Goal: Task Accomplishment & Management: Complete application form

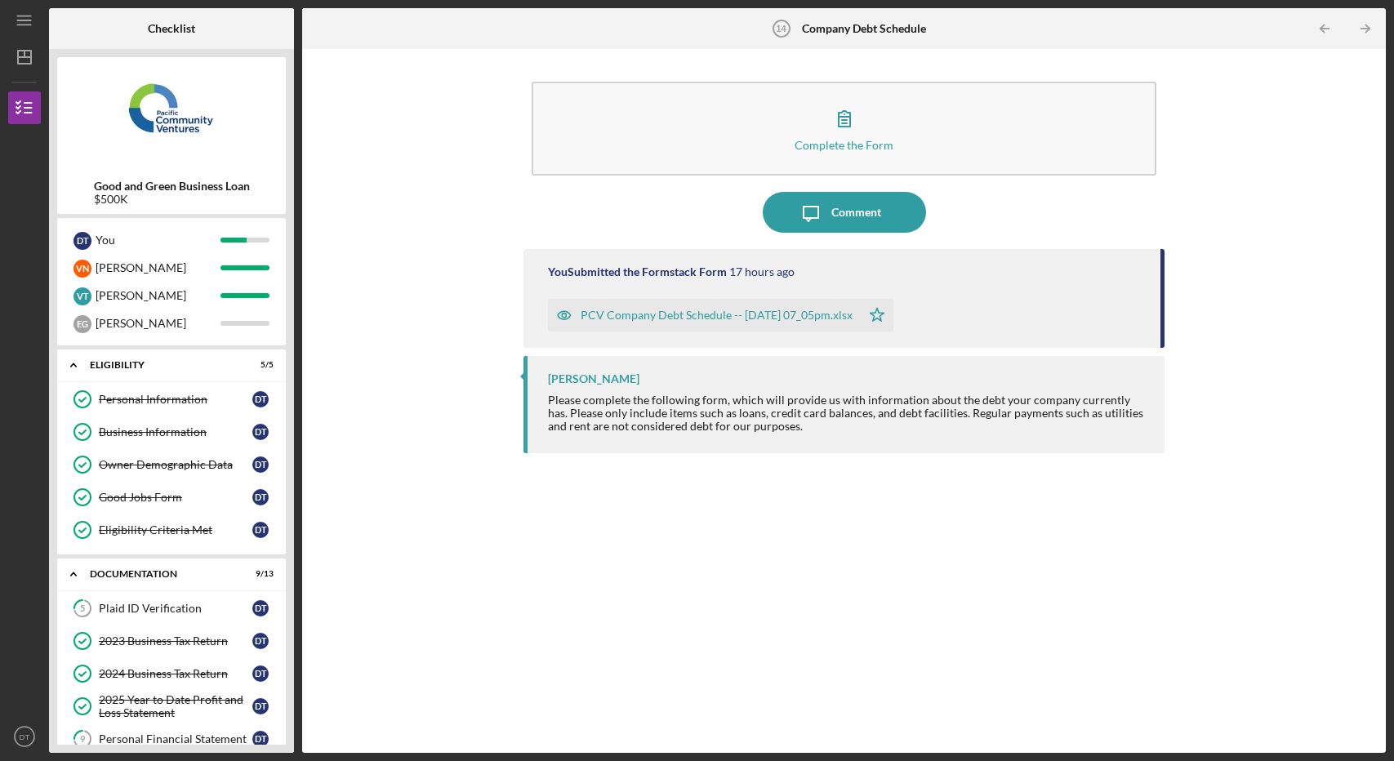
scroll to position [7, 0]
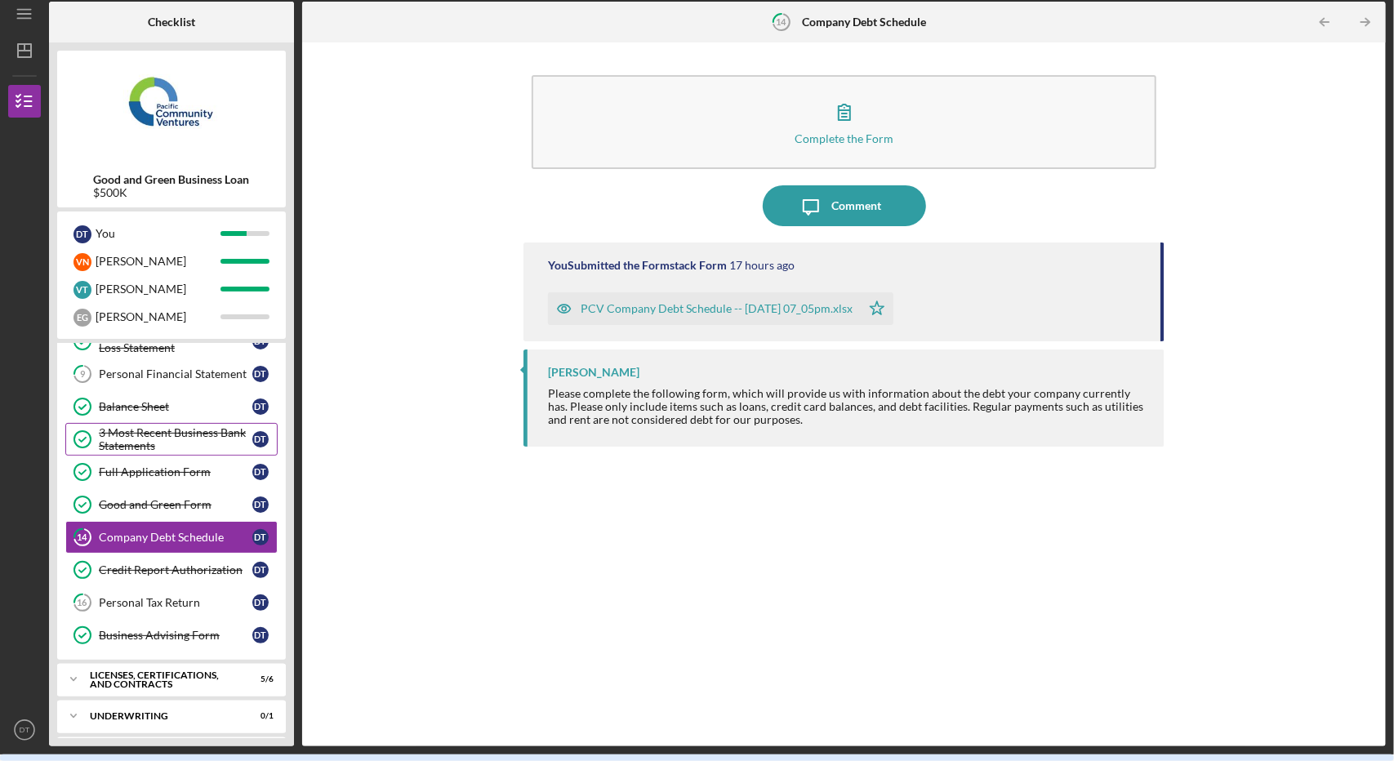
scroll to position [219, 0]
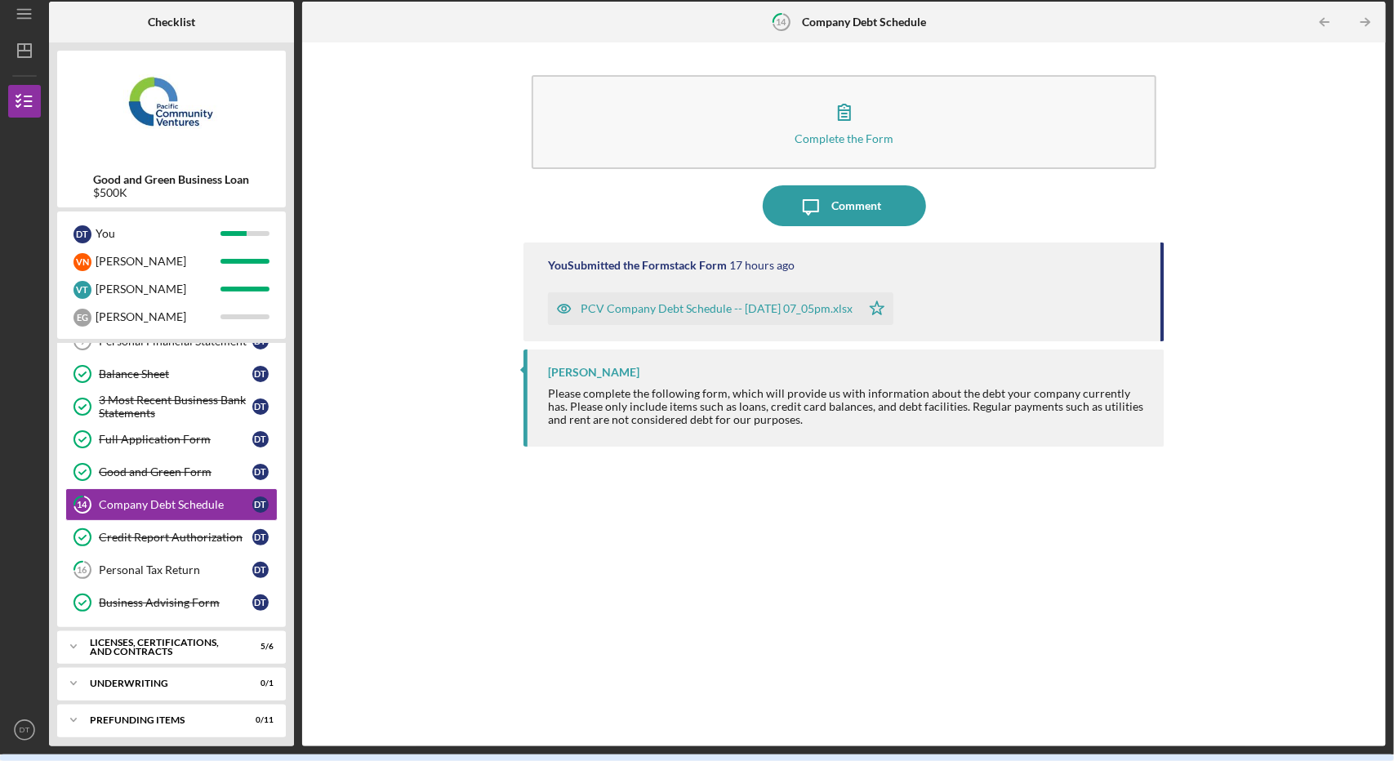
click at [1216, 468] on div "Complete the Form Form Icon/Message Comment You Submitted the Formstack Form 17…" at bounding box center [844, 395] width 1068 height 688
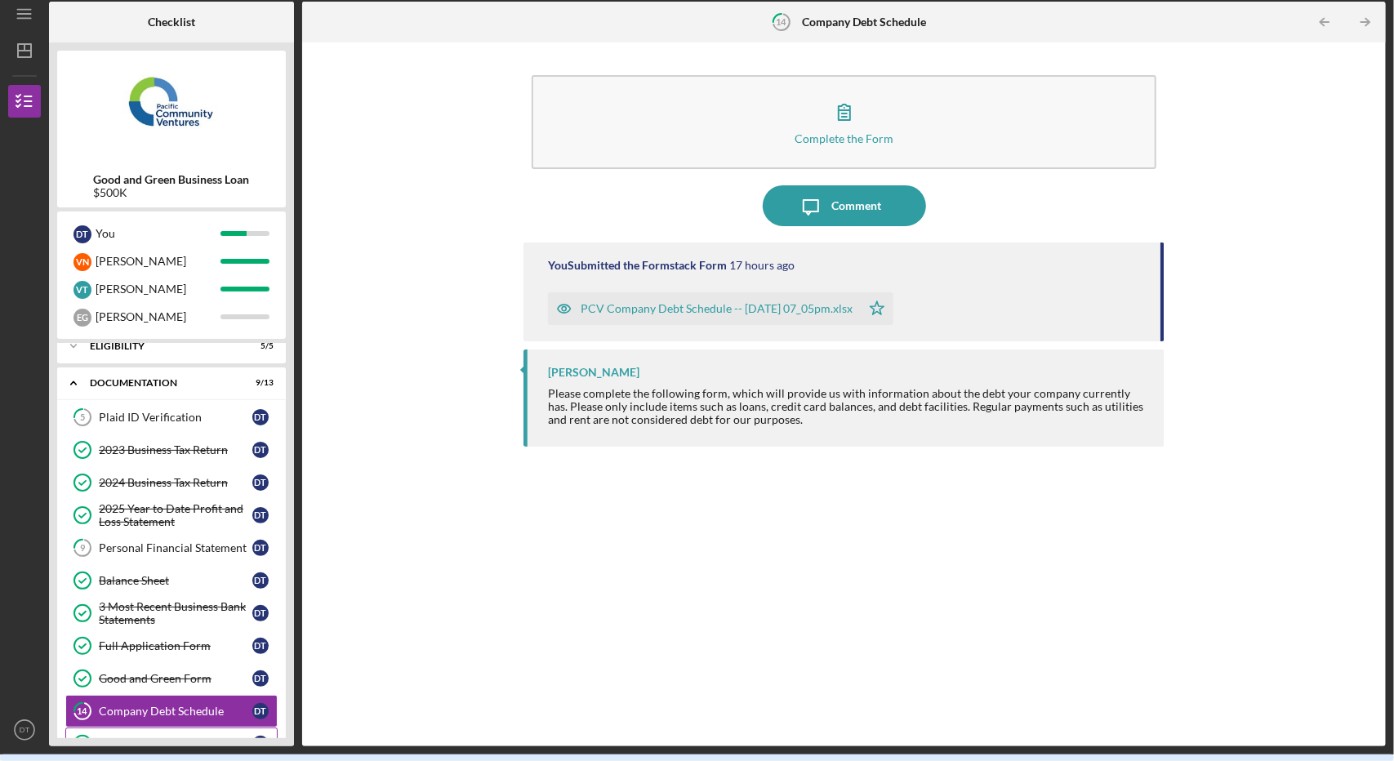
scroll to position [0, 0]
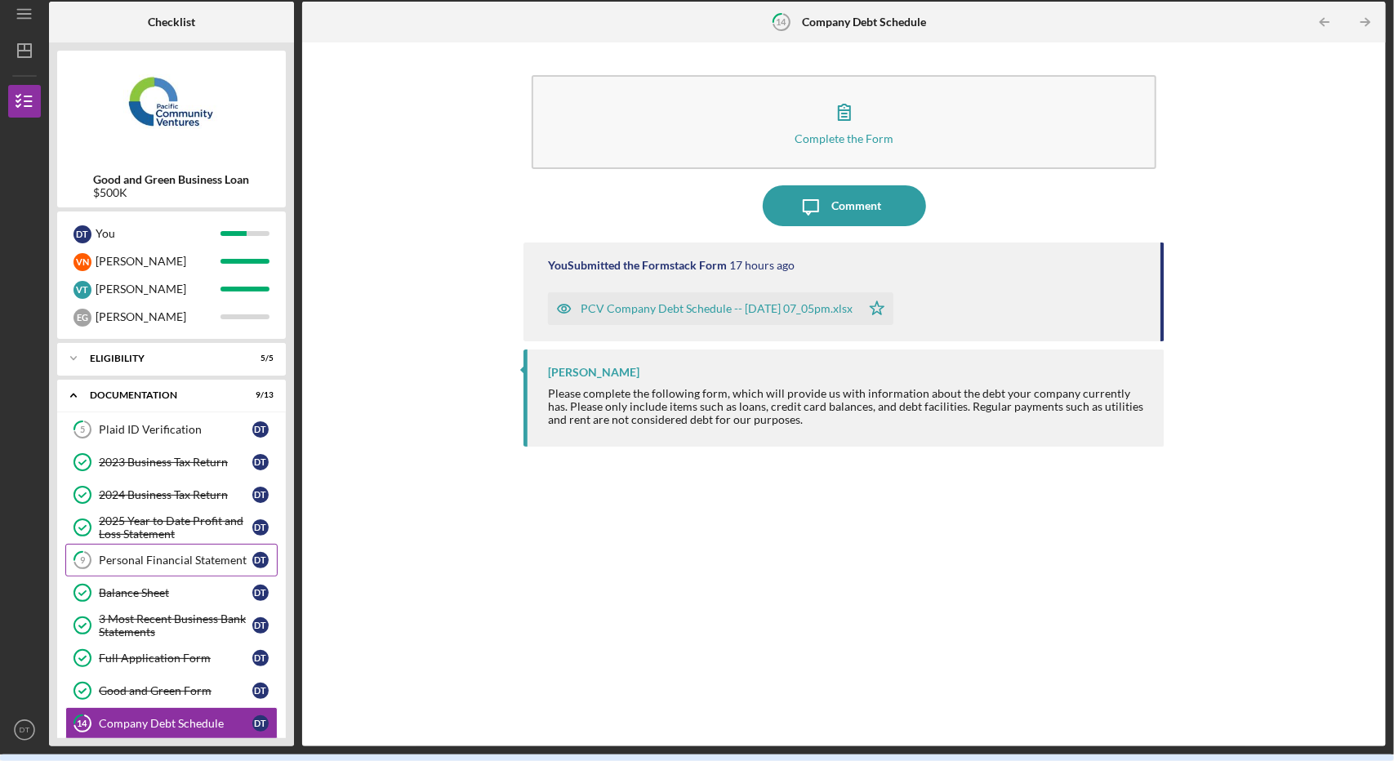
click at [156, 564] on div "Personal Financial Statement" at bounding box center [176, 560] width 154 height 13
